Goal: Task Accomplishment & Management: Manage account settings

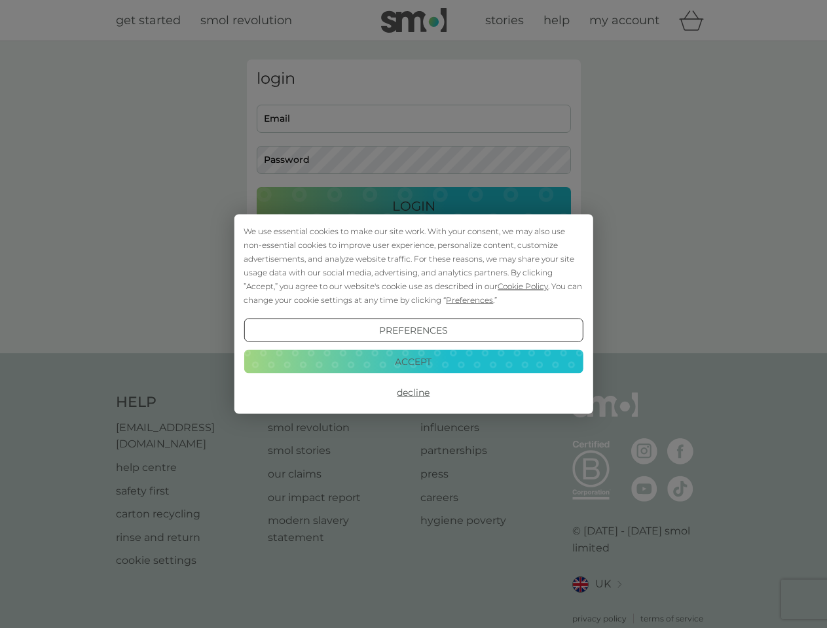
click at [523, 286] on span "Cookie Policy" at bounding box center [522, 286] width 50 height 10
click at [468, 300] on div "login Email Password Login ● ● ● ● ● ● ● ● ● ● ● ● ● ● ● ● ● ● ● ● ● ● ● ● ● ● …" at bounding box center [414, 198] width 334 height 276
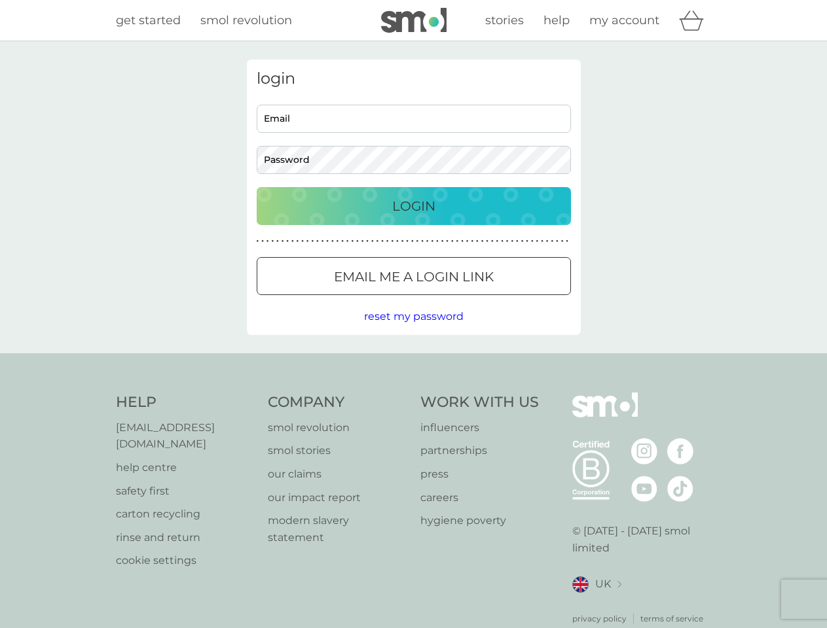
click at [413, 330] on div "login Email Password Login ● ● ● ● ● ● ● ● ● ● ● ● ● ● ● ● ● ● ● ● ● ● ● ● ● ● …" at bounding box center [414, 198] width 334 height 276
click at [413, 393] on div "Help [EMAIL_ADDRESS][DOMAIN_NAME] help centre safety first carton recycling rin…" at bounding box center [414, 509] width 596 height 232
click at [413, 361] on div "Help [EMAIL_ADDRESS][DOMAIN_NAME] help centre safety first carton recycling rin…" at bounding box center [413, 508] width 827 height 311
